Goal: Information Seeking & Learning: Find specific fact

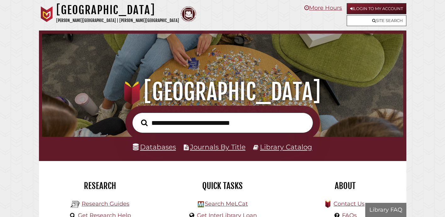
scroll to position [119, 358]
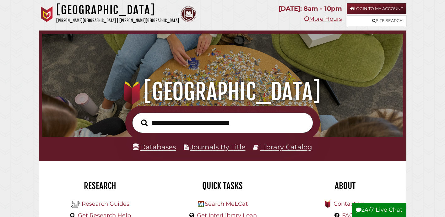
click at [172, 123] on input "text" at bounding box center [222, 122] width 181 height 20
type input "**********"
click at [138, 117] on button "Search" at bounding box center [144, 122] width 13 height 10
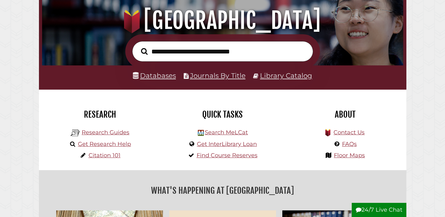
scroll to position [116, 0]
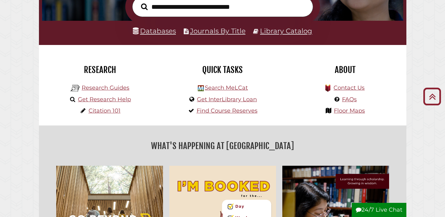
click at [156, 36] on li "Databases" at bounding box center [154, 31] width 43 height 12
click at [155, 32] on link "Databases" at bounding box center [154, 31] width 43 height 8
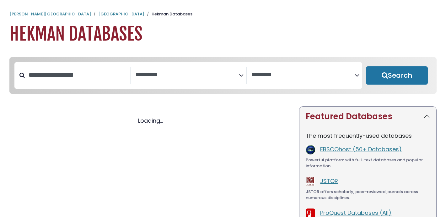
select select "Database Subject Filter"
select select "Database Vendors Filter"
select select "Database Subject Filter"
select select "Database Vendors Filter"
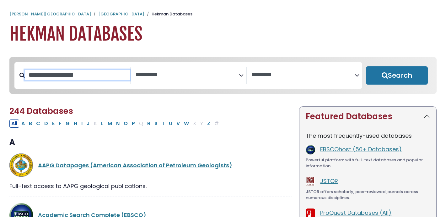
click at [75, 73] on input "Search database by title or keyword" at bounding box center [77, 75] width 105 height 10
type input "**********"
click at [366, 66] on button "Search" at bounding box center [397, 75] width 62 height 18
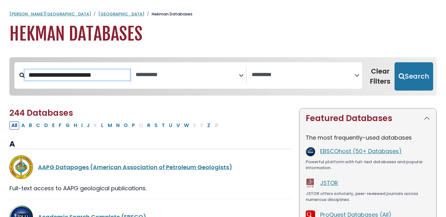
select select "Database Subject Filter"
select select "Database Vendors Filter"
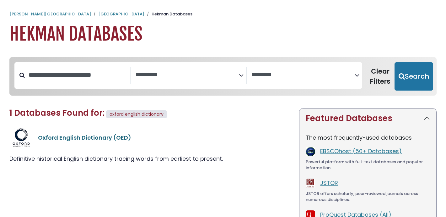
click at [56, 137] on link "Oxford English Dictionary (OED)" at bounding box center [84, 137] width 93 height 8
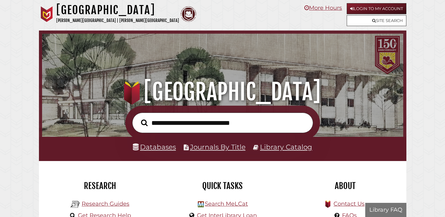
scroll to position [119, 358]
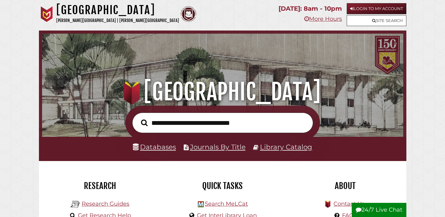
click at [382, 210] on button "24/7 Live Chat" at bounding box center [379, 209] width 55 height 14
